Goal: Find specific page/section: Find specific page/section

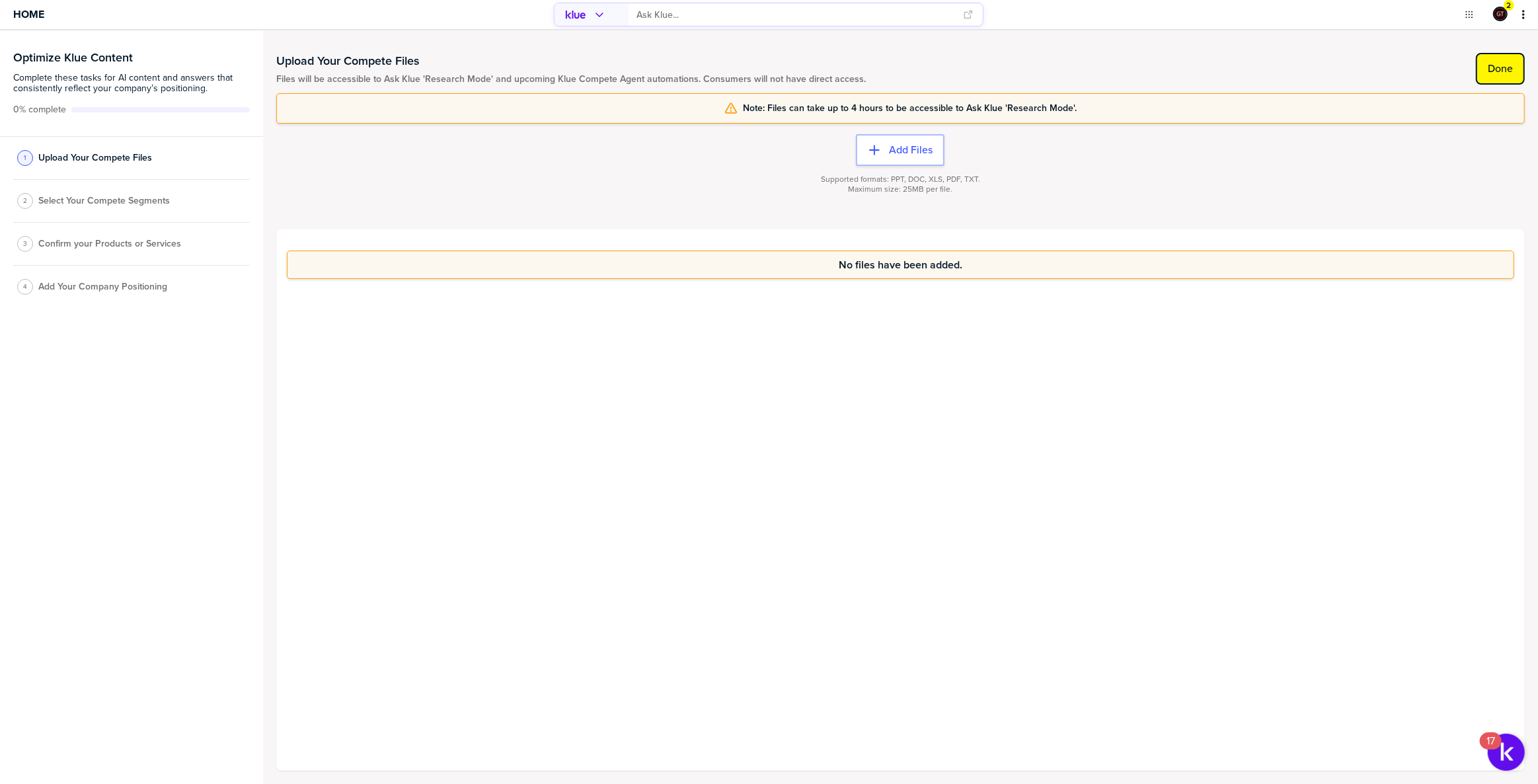
click at [1489, 58] on button "Done" at bounding box center [1500, 69] width 49 height 32
click at [1508, 65] on label "Done" at bounding box center [1500, 68] width 25 height 13
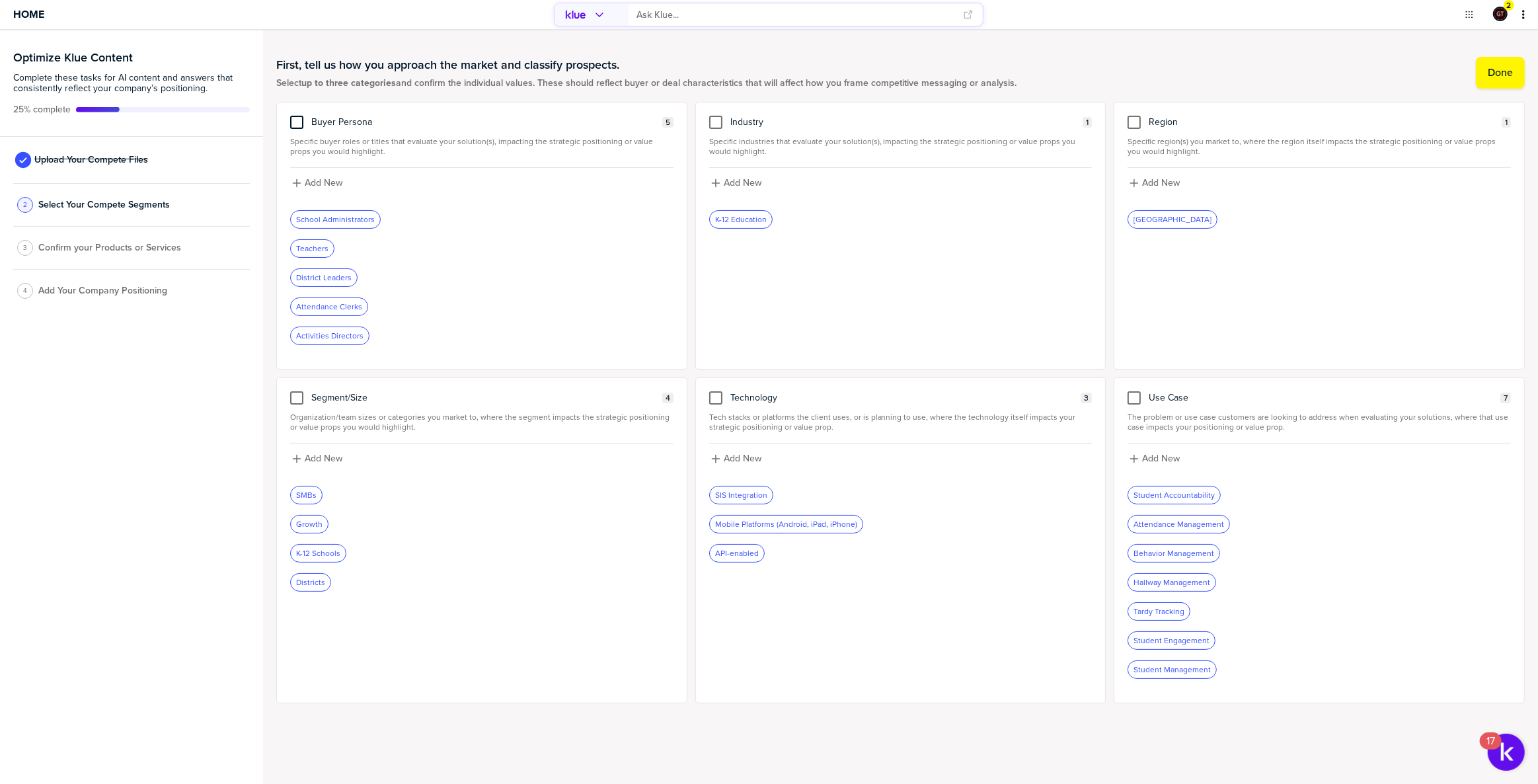
click at [296, 120] on div at bounding box center [296, 122] width 13 height 13
click at [297, 116] on input "checkbox" at bounding box center [297, 116] width 0 height 0
drag, startPoint x: 714, startPoint y: 397, endPoint x: 1075, endPoint y: 405, distance: 361.1
click at [715, 397] on div at bounding box center [716, 397] width 13 height 13
click at [716, 392] on input "checkbox" at bounding box center [716, 392] width 0 height 0
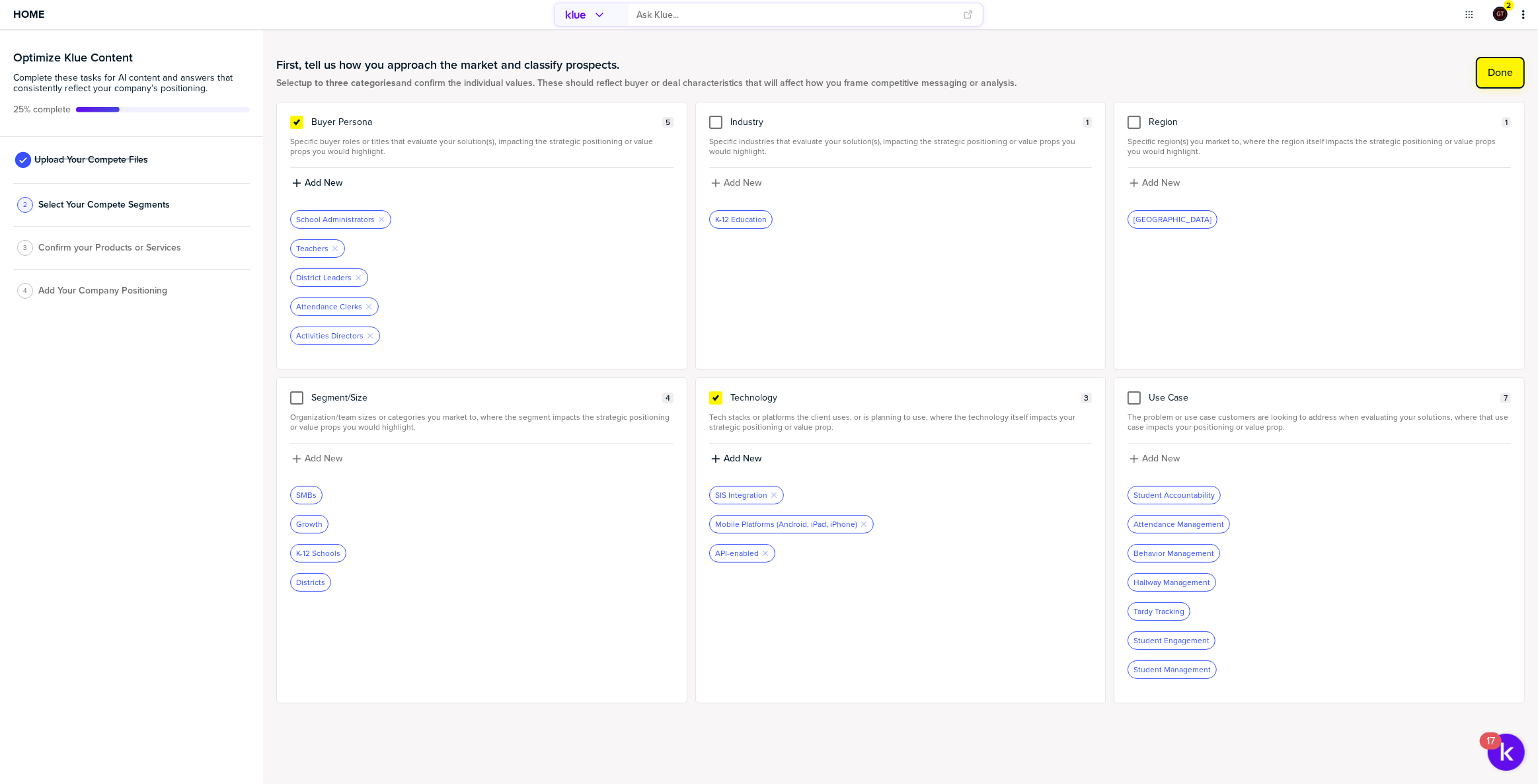
click at [1129, 394] on div at bounding box center [1133, 397] width 13 height 13
click at [1134, 392] on input "checkbox" at bounding box center [1134, 392] width 0 height 0
click at [1489, 75] on label "Done" at bounding box center [1500, 72] width 25 height 13
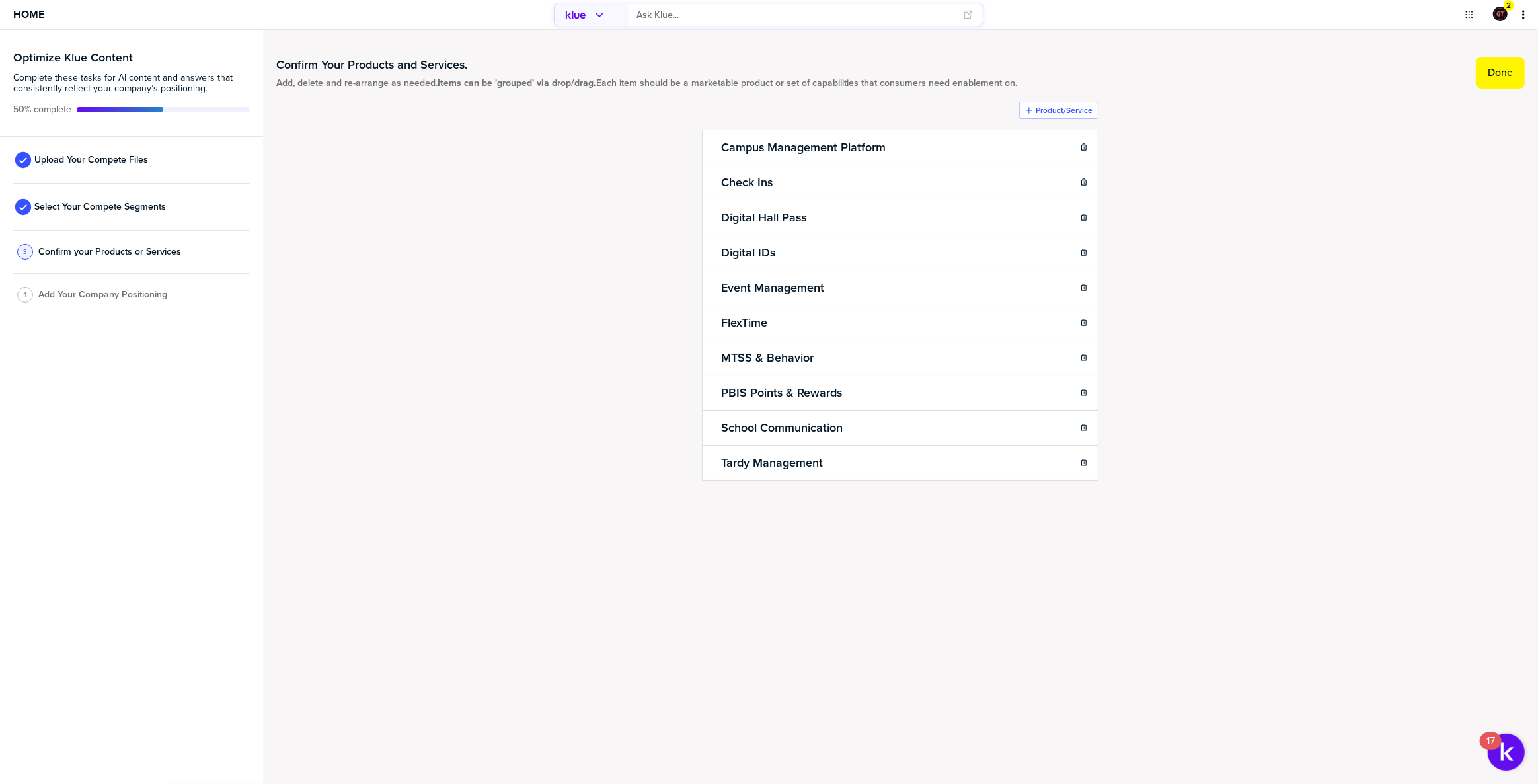
click at [1488, 79] on label "Done" at bounding box center [1500, 72] width 25 height 13
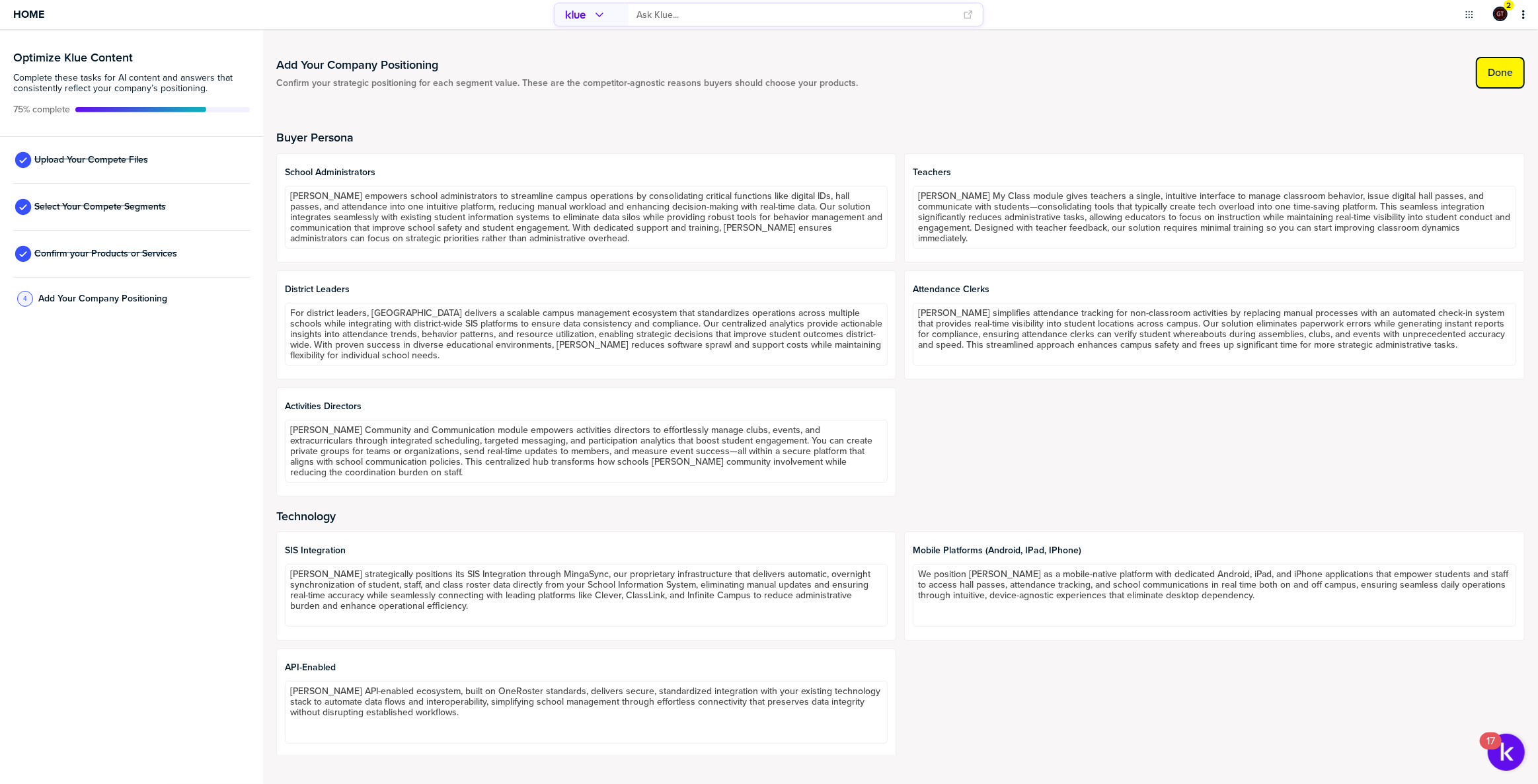
click at [1507, 73] on label "Done" at bounding box center [1500, 72] width 25 height 13
